Goal: Information Seeking & Learning: Find specific fact

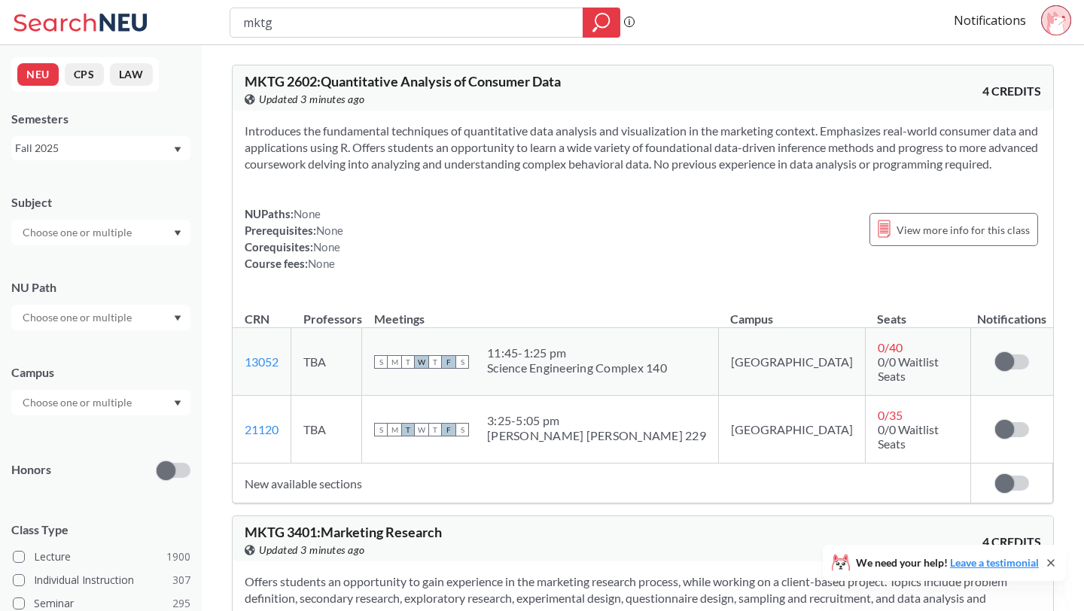
drag, startPoint x: 279, startPoint y: 22, endPoint x: 216, endPoint y: 22, distance: 62.5
click at [216, 22] on div "mktg Phrase search guarantees the exact search appears in the results. Ex. If y…" at bounding box center [542, 22] width 1084 height 45
type input "artd"
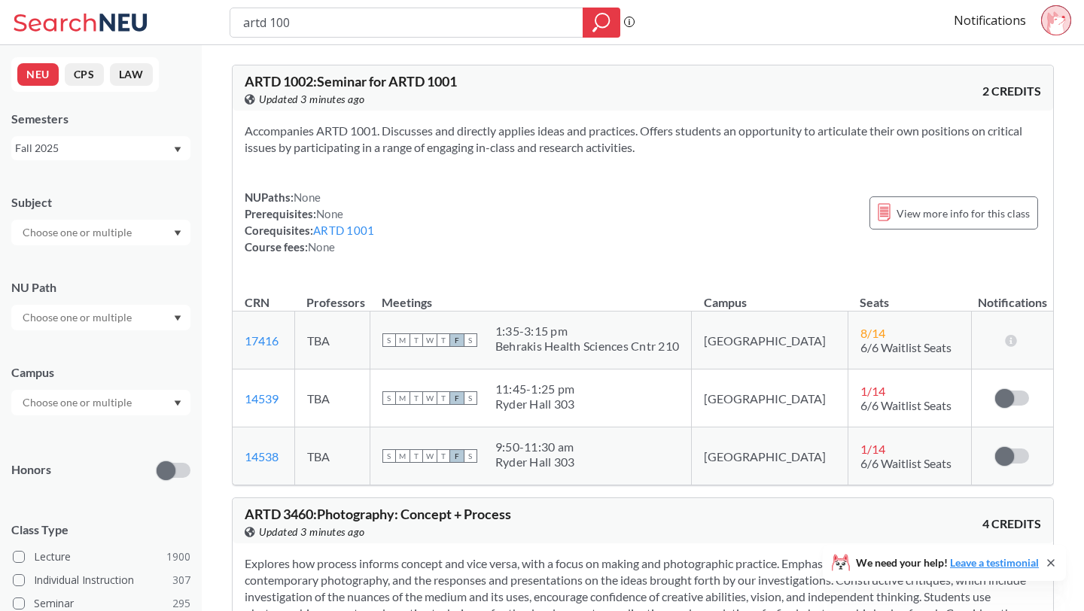
type input "artd 1001"
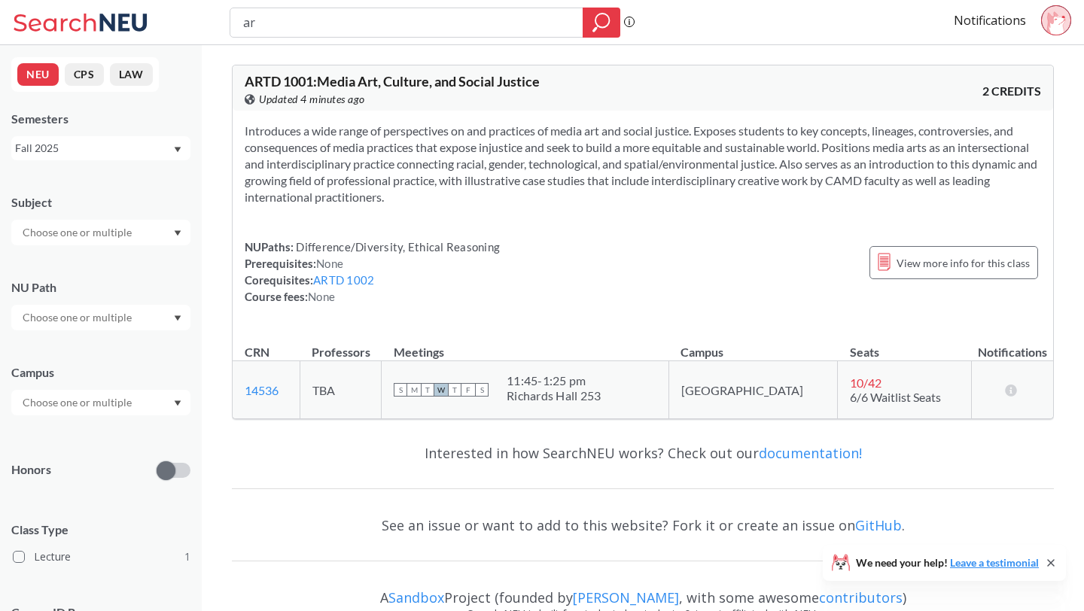
type input "a"
type input "mktg 3702"
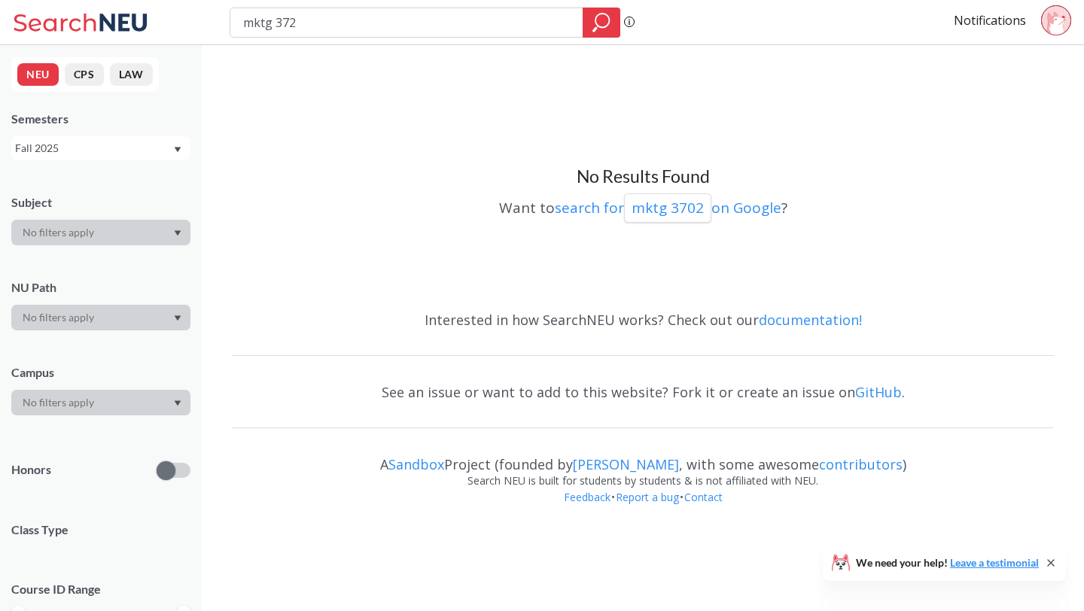
type input "mktg 3720"
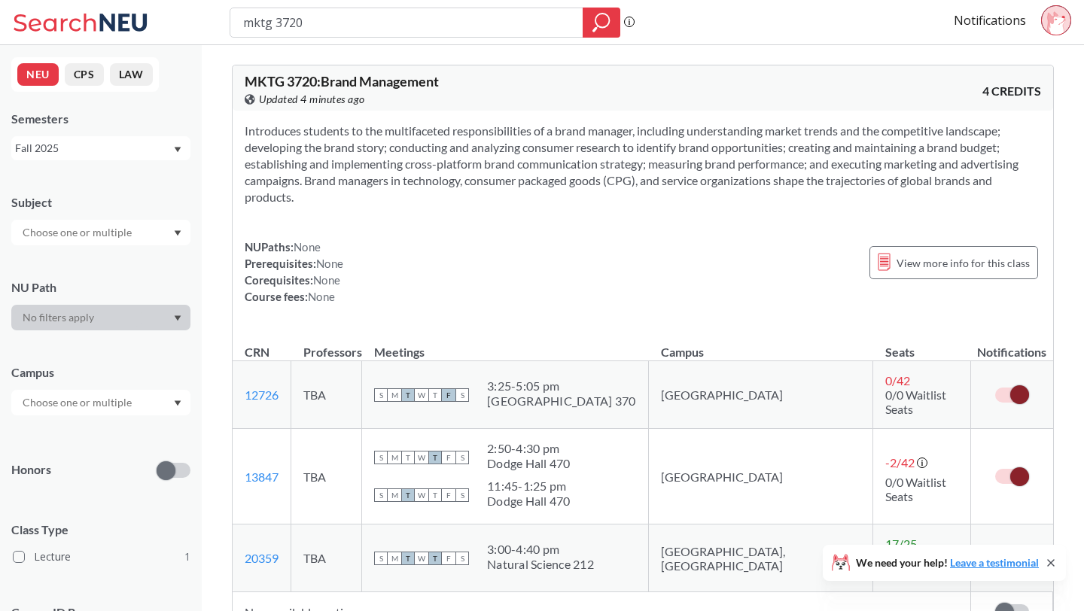
drag, startPoint x: 325, startPoint y: 20, endPoint x: 213, endPoint y: 18, distance: 112.2
click at [213, 19] on div "mktg 3720 Phrase search guarantees the exact search appears in the results. Ex.…" at bounding box center [542, 22] width 1084 height 45
type input "mktg 2301"
